Goal: Download file/media

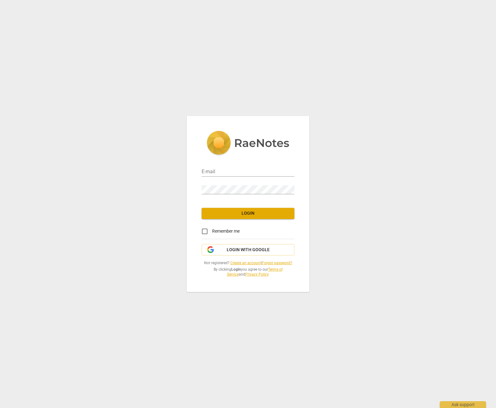
type input "[EMAIL_ADDRESS][DOMAIN_NAME]"
click at [255, 212] on span "Login" at bounding box center [248, 213] width 83 height 6
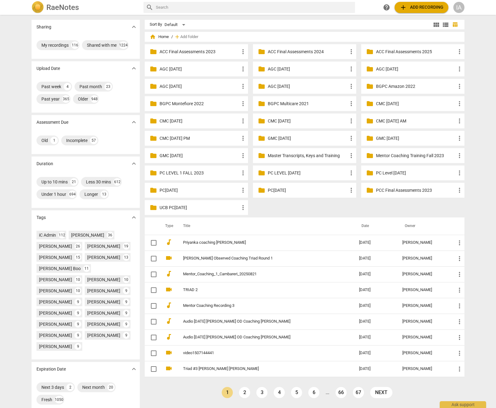
click at [267, 11] on input "text" at bounding box center [254, 7] width 197 height 10
click at [310, 157] on p "Master Transcripts, Keys and Training" at bounding box center [308, 156] width 80 height 6
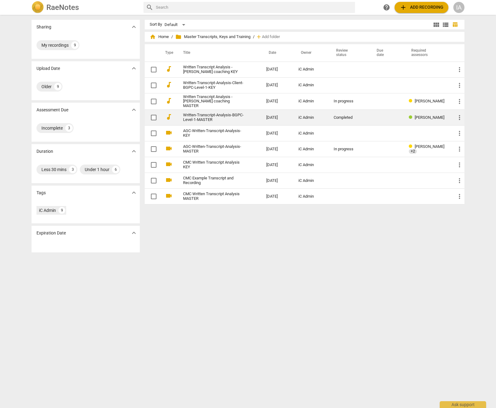
click at [219, 116] on link "Written-Transcript-Analysis-BGPC-Level-1-MASTER" at bounding box center [213, 117] width 61 height 9
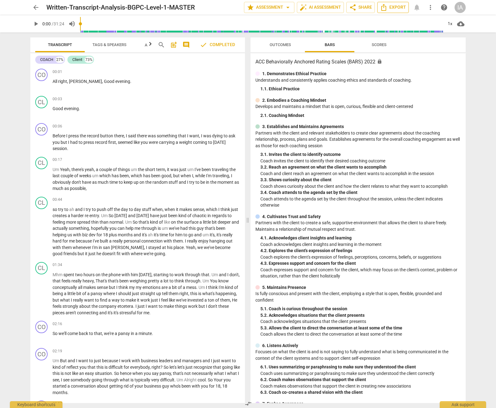
click at [389, 7] on span "Export" at bounding box center [393, 7] width 26 height 7
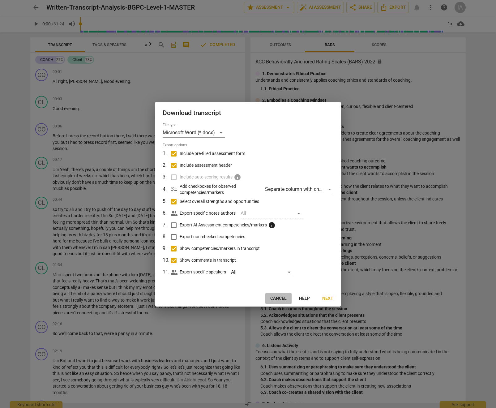
click at [280, 297] on span "Cancel" at bounding box center [279, 299] width 16 height 6
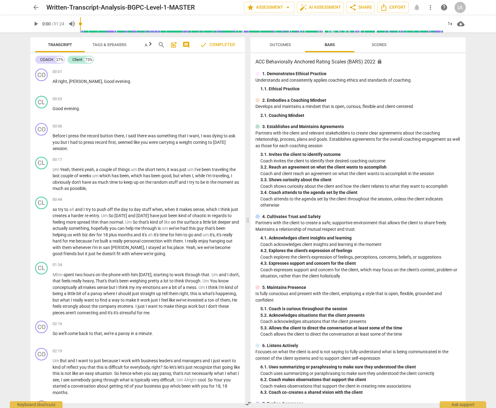
click at [281, 44] on span "Outcomes" at bounding box center [280, 44] width 21 height 5
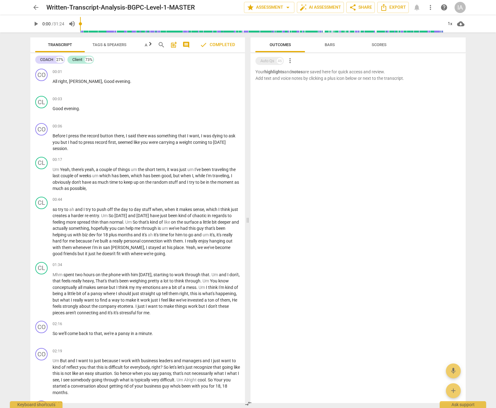
click at [332, 45] on span "Bars" at bounding box center [330, 44] width 10 height 5
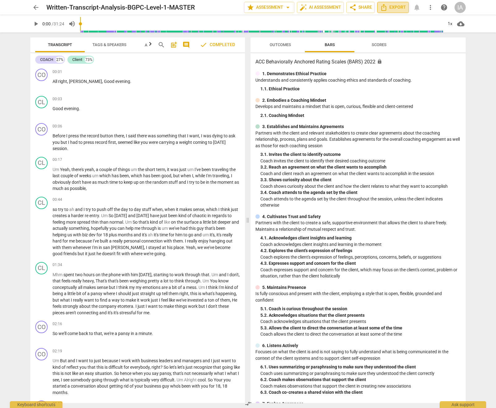
click at [387, 7] on icon "Export" at bounding box center [384, 7] width 5 height 7
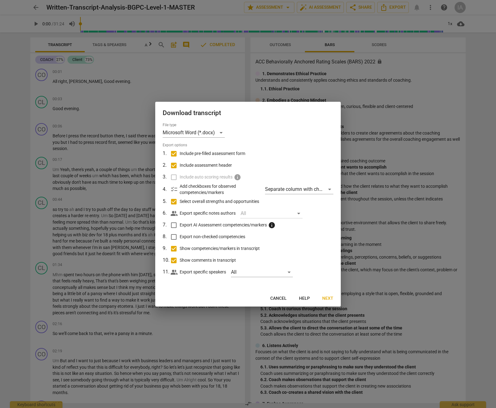
click at [325, 299] on span "Next" at bounding box center [327, 299] width 11 height 6
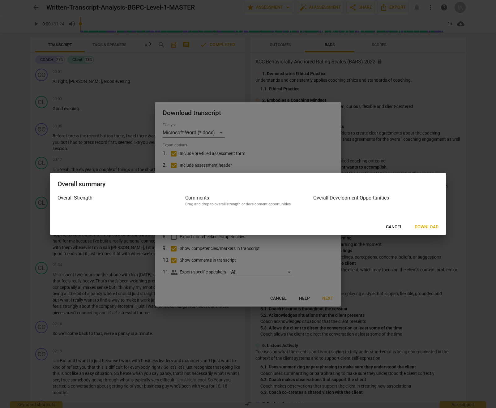
click at [422, 227] on span "Download" at bounding box center [427, 227] width 24 height 6
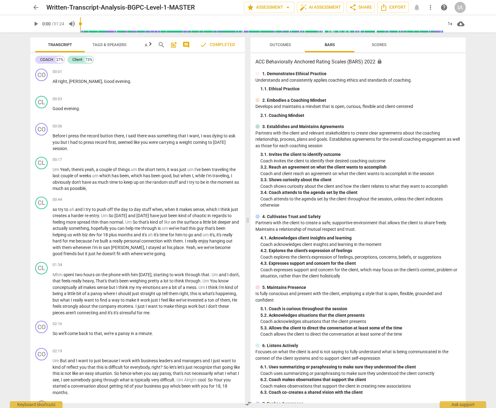
click at [36, 6] on span "arrow_back" at bounding box center [35, 7] width 7 height 7
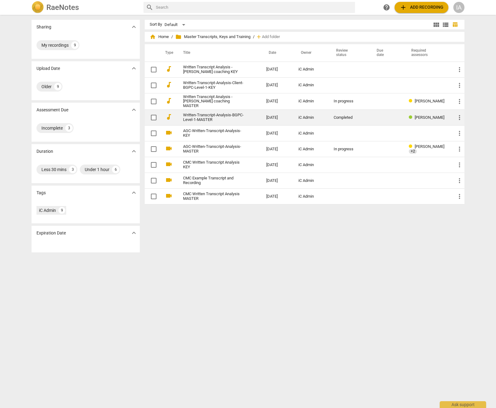
click at [213, 116] on link "Written-Transcript-Analysis-BGPC-Level-1-MASTER" at bounding box center [213, 117] width 61 height 9
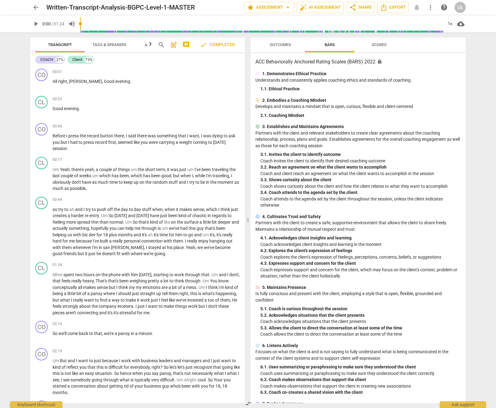
click at [292, 63] on h3 "ACC Behaviorally Anchored Rating Scales (BARS) 2022 lock" at bounding box center [359, 61] width 206 height 7
click at [282, 9] on span "star Assessment arrow_drop_down" at bounding box center [269, 7] width 45 height 7
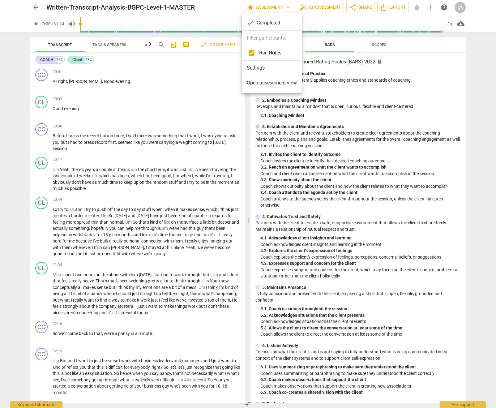
click at [273, 71] on li "Settings" at bounding box center [272, 68] width 60 height 15
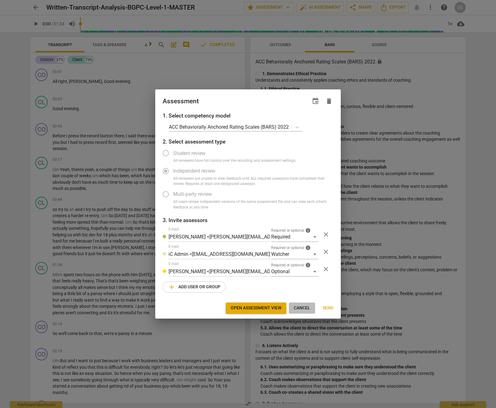
click at [309, 309] on span "Cancel" at bounding box center [302, 308] width 16 height 6
radio input "false"
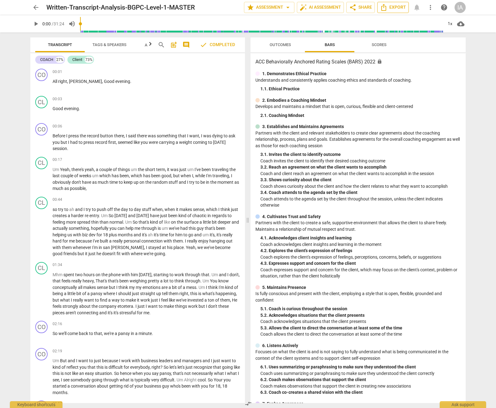
click at [387, 7] on icon "Export" at bounding box center [383, 7] width 7 height 7
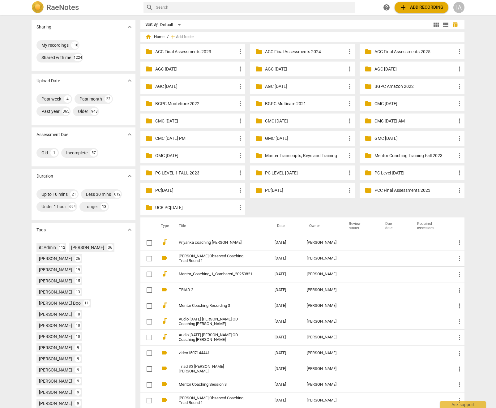
click at [281, 190] on p "PC[DATE]" at bounding box center [305, 190] width 81 height 6
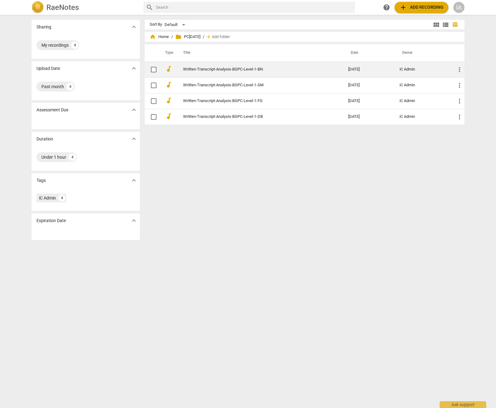
click at [235, 70] on link "Written-Transcript-Analysis-BGPC-Level-1-BN" at bounding box center [254, 69] width 143 height 5
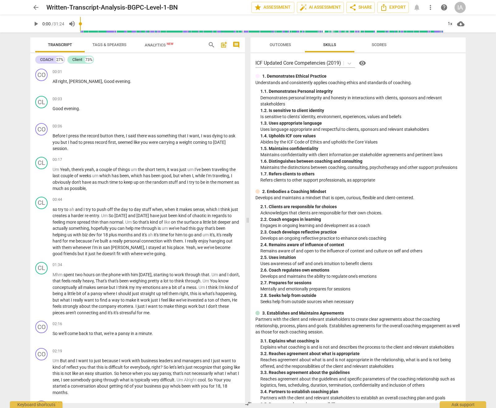
click at [276, 44] on span "Outcomes" at bounding box center [280, 44] width 21 height 5
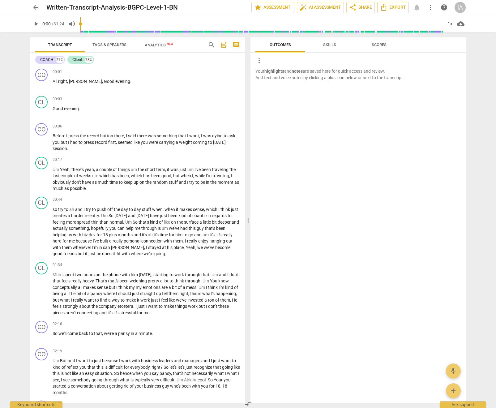
click at [329, 45] on span "Skills" at bounding box center [329, 44] width 13 height 5
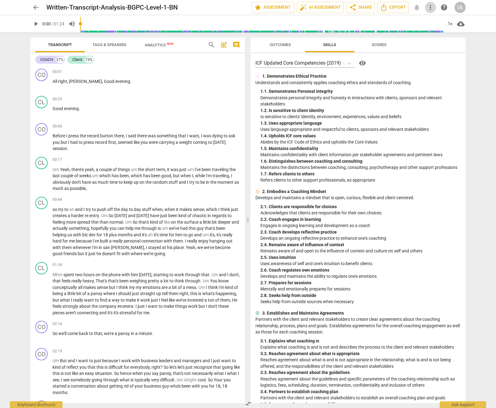
click at [432, 8] on span "more_vert" at bounding box center [430, 7] width 7 height 7
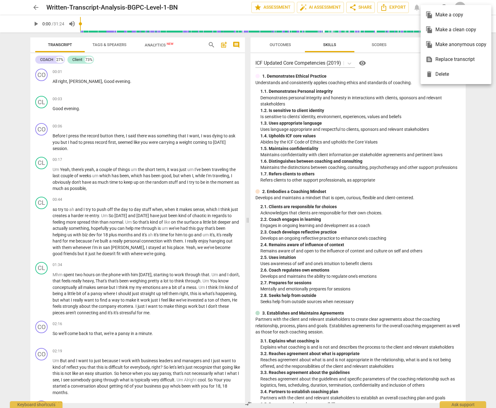
click at [397, 8] on div at bounding box center [248, 204] width 496 height 408
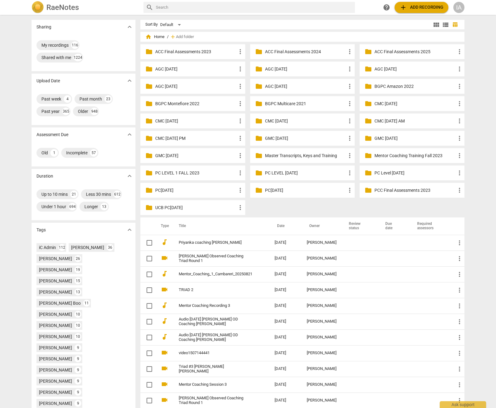
click at [296, 155] on p "Master Transcripts, Keys and Training" at bounding box center [305, 156] width 81 height 6
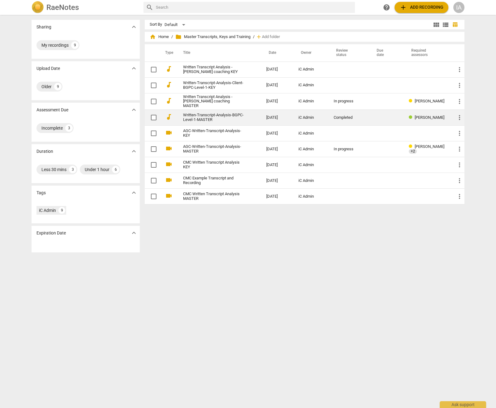
click at [203, 118] on link "Written-Transcript-Analysis-BGPC-Level-1-MASTER" at bounding box center [213, 117] width 61 height 9
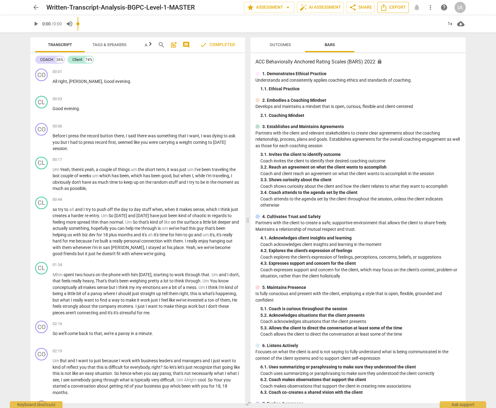
click at [395, 11] on span "Export" at bounding box center [393, 7] width 26 height 7
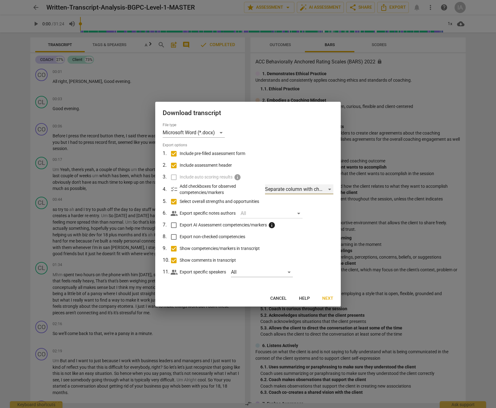
click at [297, 192] on div "Separate column with check marks" at bounding box center [299, 189] width 68 height 10
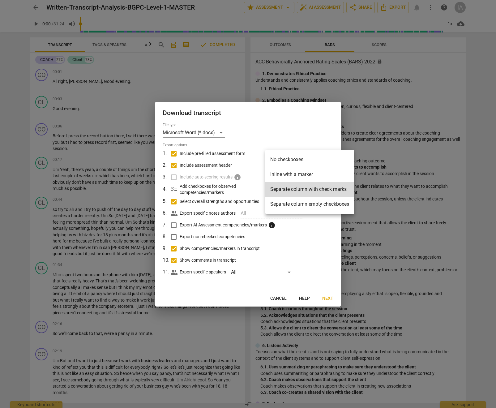
click at [305, 205] on li "Separate column empty checkboxes" at bounding box center [310, 204] width 89 height 15
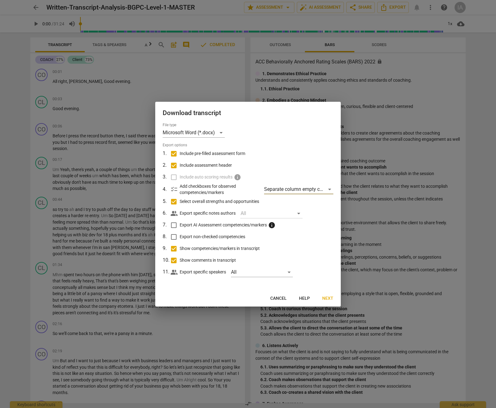
click at [261, 216] on div "All" at bounding box center [272, 214] width 62 height 10
click at [282, 215] on div "All" at bounding box center [272, 214] width 62 height 10
click at [299, 214] on div "All" at bounding box center [272, 214] width 62 height 10
click at [329, 300] on span "Next" at bounding box center [327, 299] width 11 height 6
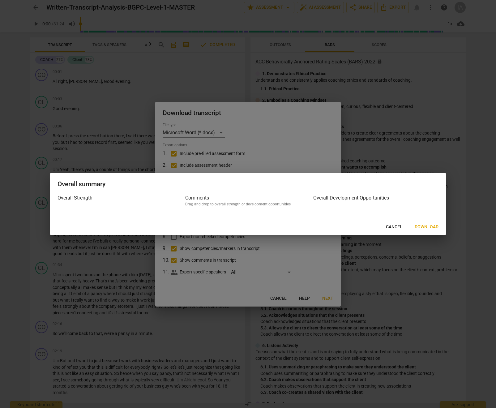
click at [438, 228] on span "Download" at bounding box center [427, 227] width 24 height 6
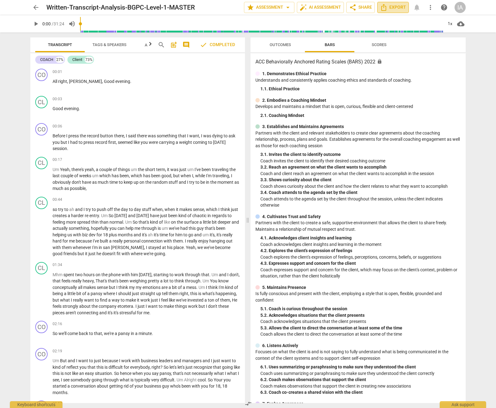
click at [386, 8] on icon "Export" at bounding box center [383, 7] width 7 height 7
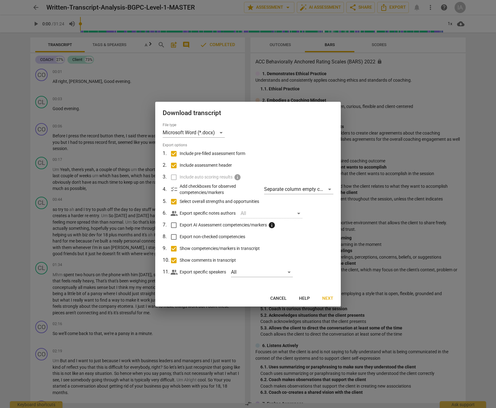
click at [357, 48] on div at bounding box center [248, 204] width 496 height 408
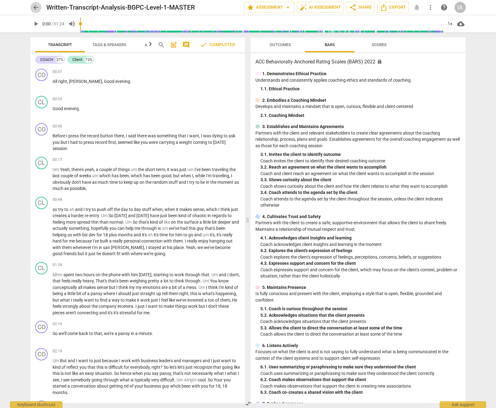
click at [31, 8] on span "arrow_back" at bounding box center [35, 7] width 11 height 7
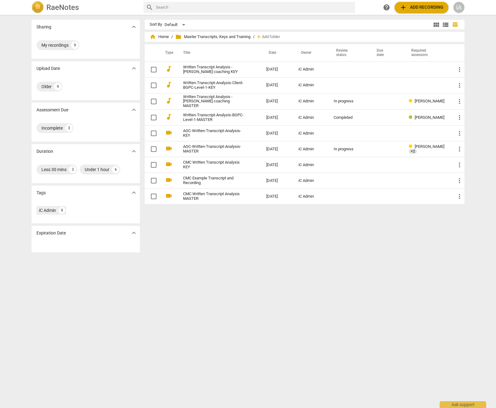
click at [37, 7] on img at bounding box center [38, 7] width 12 height 12
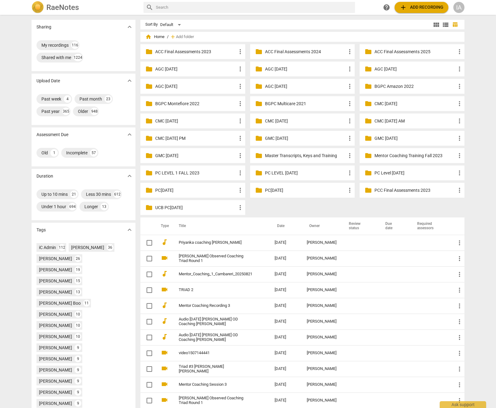
click at [316, 191] on p "PC[DATE]" at bounding box center [305, 190] width 81 height 6
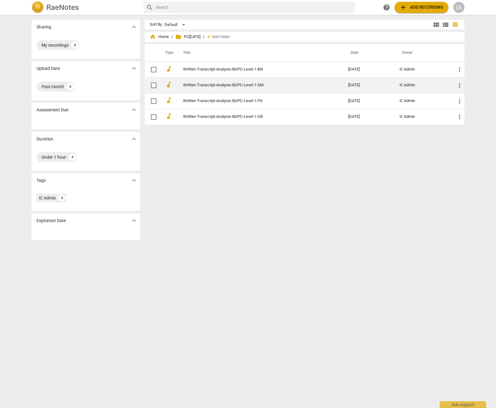
click at [253, 83] on link "Written-Transcript-Analysis-BGPC-Level-1-SM" at bounding box center [254, 85] width 143 height 5
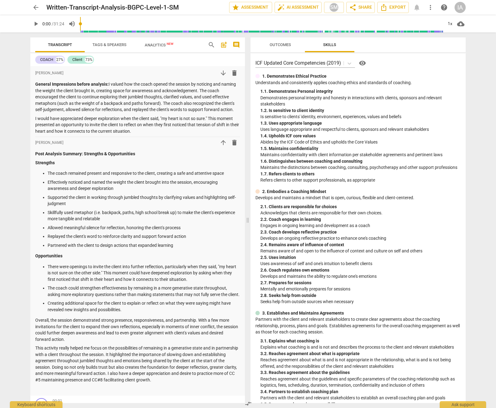
click at [277, 47] on span "Outcomes" at bounding box center [280, 44] width 21 height 5
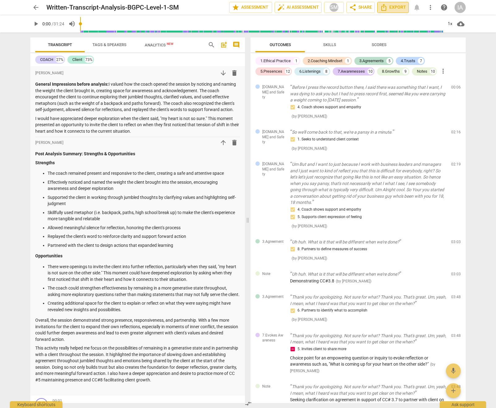
click at [383, 7] on icon "Export" at bounding box center [383, 7] width 7 height 7
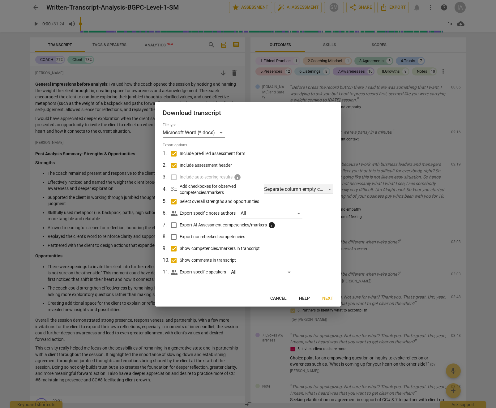
click at [320, 190] on div "Separate column empty checkboxes" at bounding box center [298, 189] width 69 height 10
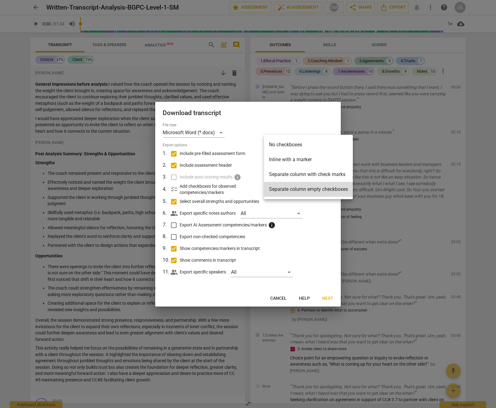
click at [322, 211] on div at bounding box center [248, 204] width 496 height 408
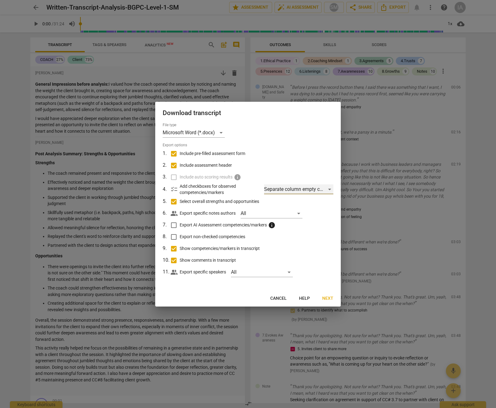
click at [322, 186] on div "Separate column empty checkboxes" at bounding box center [298, 189] width 69 height 10
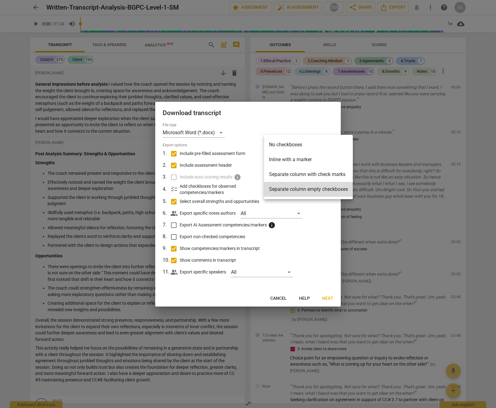
click at [323, 211] on div at bounding box center [248, 204] width 496 height 408
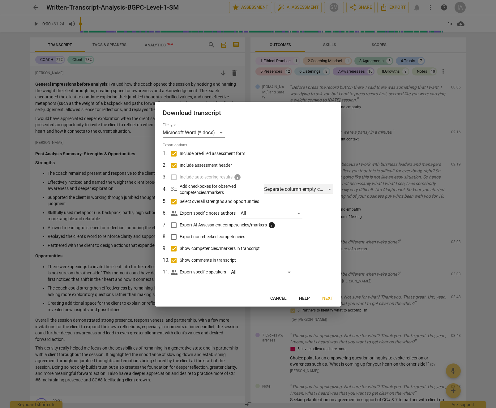
click at [310, 188] on div "Separate column empty checkboxes" at bounding box center [298, 189] width 69 height 10
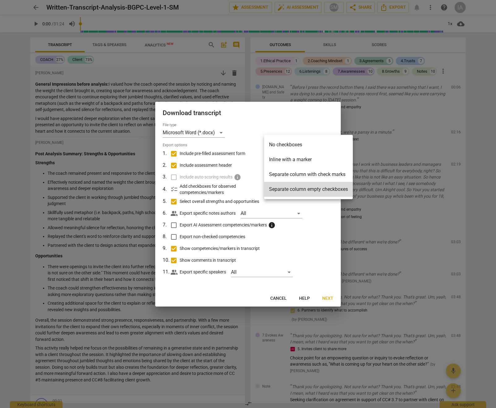
click at [321, 215] on div at bounding box center [248, 204] width 496 height 408
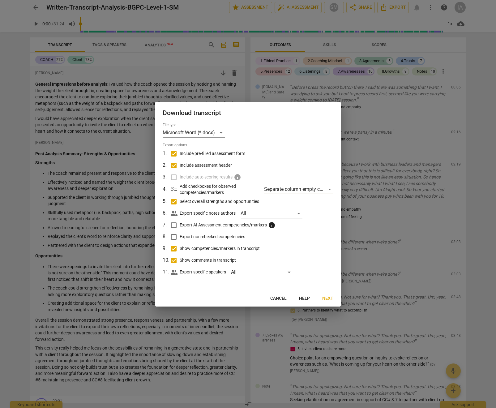
click at [330, 299] on span "Next" at bounding box center [327, 299] width 11 height 6
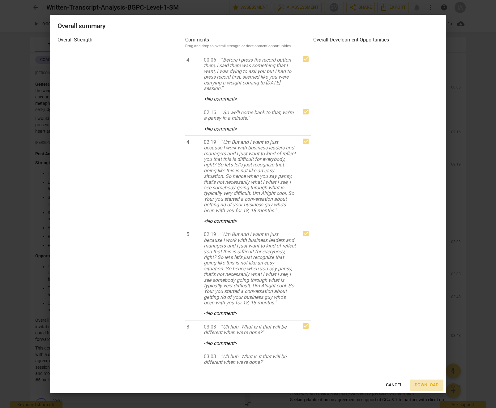
click at [430, 383] on span "Download" at bounding box center [427, 385] width 24 height 6
